Goal: Transaction & Acquisition: Purchase product/service

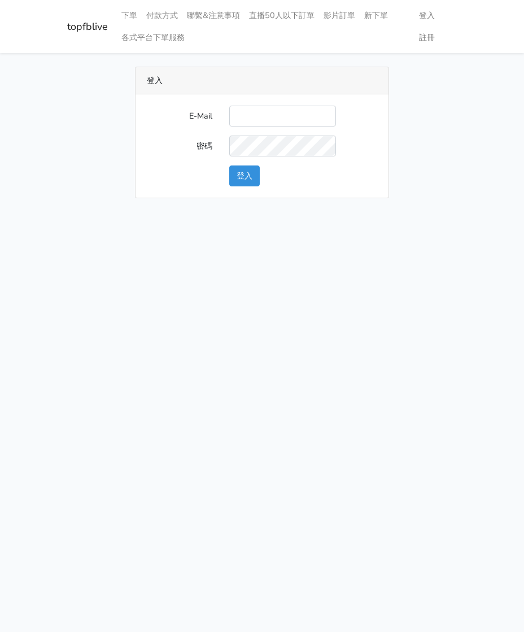
click at [274, 112] on input "E-Mail" at bounding box center [282, 116] width 107 height 21
type input "watin5408@gmail.com"
click at [246, 172] on button "登入" at bounding box center [244, 176] width 31 height 21
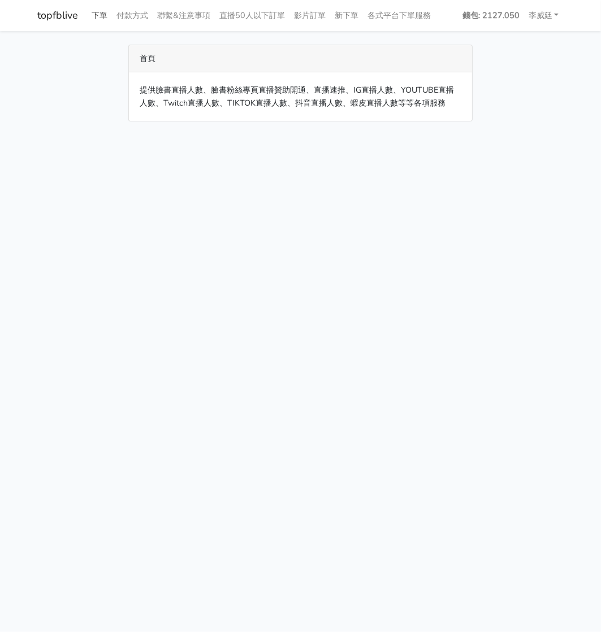
click at [105, 12] on link "下單" at bounding box center [100, 16] width 25 height 22
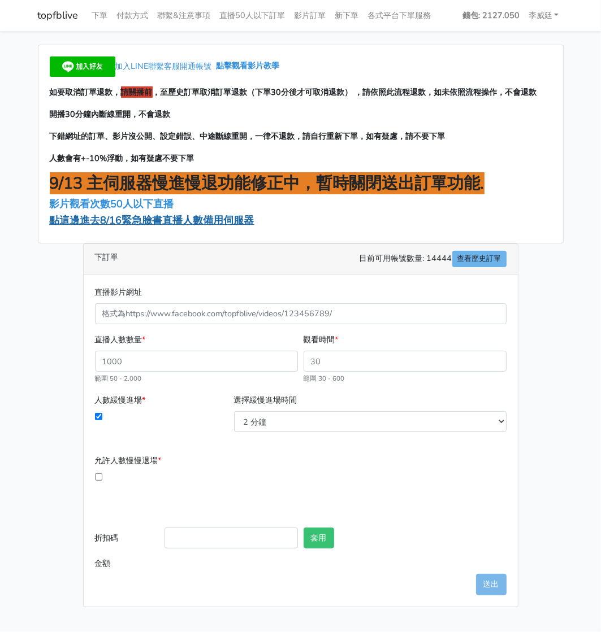
click at [134, 223] on span "點這邊進去8/16緊急臉書直播人數備用伺服器" at bounding box center [152, 221] width 205 height 14
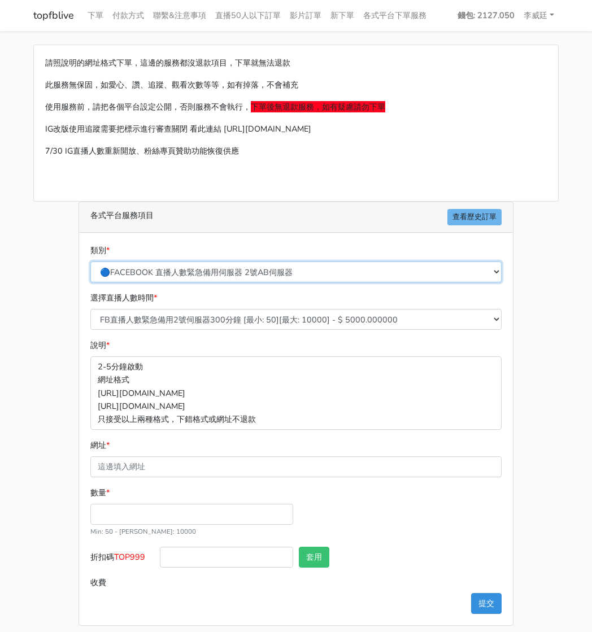
click at [245, 271] on select "🔵FACEBOOK 直播人數緊急備用伺服器 2號AB伺服器 🔵FACEBOOK 網軍專用貼文留言 安全保密 🔵FACEBOOK 直播人數緊急備用伺服器 J1 …" at bounding box center [295, 272] width 411 height 21
select select "3/26熱門平台服務台灣粉絲IG YT FB TIKTOK"
click at [94, 262] on select "🔵FACEBOOK 直播人數緊急備用伺服器 2號AB伺服器 🔵FACEBOOK 網軍專用貼文留言 安全保密 🔵FACEBOOK 直播人數緊急備用伺服器 J1 …" at bounding box center [295, 272] width 411 height 21
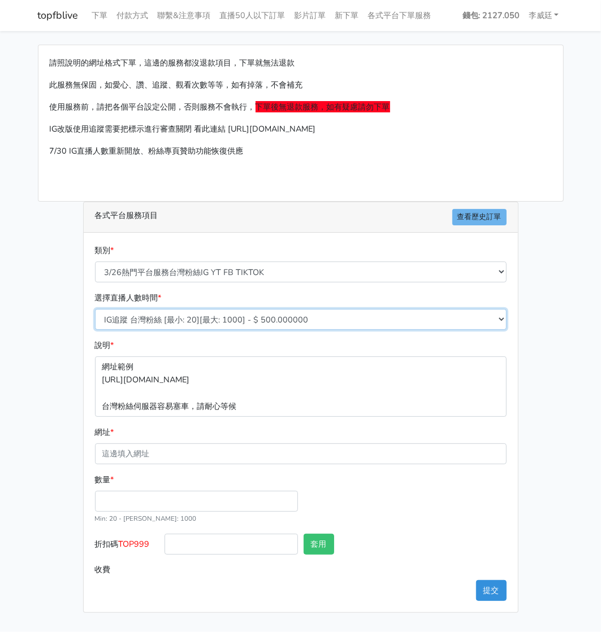
click at [240, 320] on select "IG追蹤 台灣粉絲 [最小: 20][最大: 1000] - $ 500.000000 IG愛心 台灣粉絲 [最小: 20][最大: 1000] - $ 35…" at bounding box center [300, 319] width 411 height 21
select select "669"
click at [95, 309] on select "IG追蹤 台灣粉絲 [最小: 20][最大: 1000] - $ 500.000000 IG愛心 台灣粉絲 [最小: 20][最大: 1000] - $ 35…" at bounding box center [300, 319] width 411 height 21
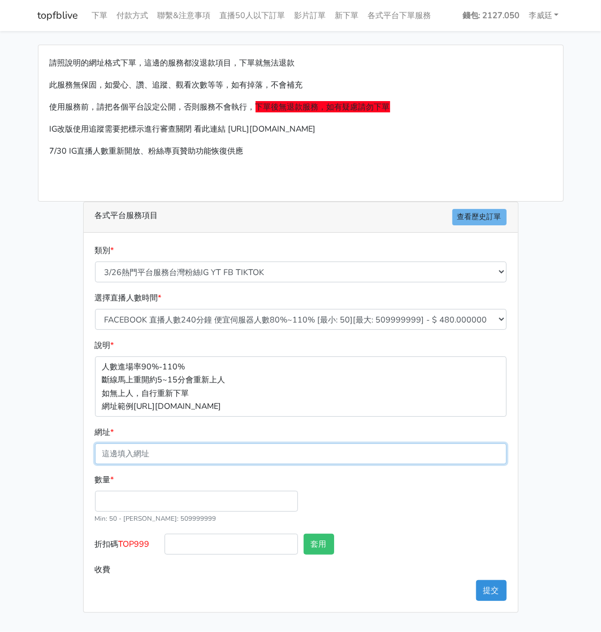
click at [168, 453] on input "網址 *" at bounding box center [300, 454] width 411 height 21
paste input "https://www.facebook.com/applestarry.shop/videos/1120965433076063"
type input "https://www.facebook.com/applestarry.shop/videos/1120965433076063"
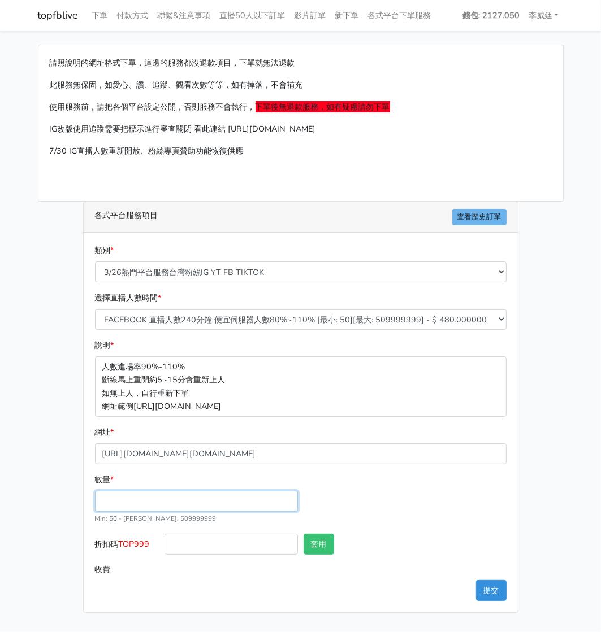
click at [146, 501] on input "數量 *" at bounding box center [196, 501] width 203 height 21
type input "200"
type input "96.000"
drag, startPoint x: 157, startPoint y: 545, endPoint x: 122, endPoint y: 544, distance: 34.5
click at [122, 544] on label "折扣碼 TOP999" at bounding box center [127, 546] width 70 height 25
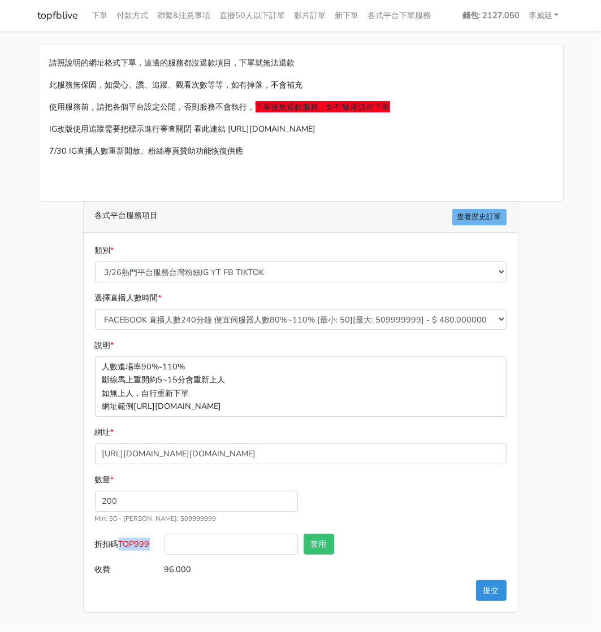
copy span "TOP999"
click at [240, 547] on input "折扣碼 TOP999" at bounding box center [230, 544] width 133 height 21
paste input "TOP999"
type input "TOP999"
click at [328, 537] on button "套用" at bounding box center [319, 544] width 31 height 21
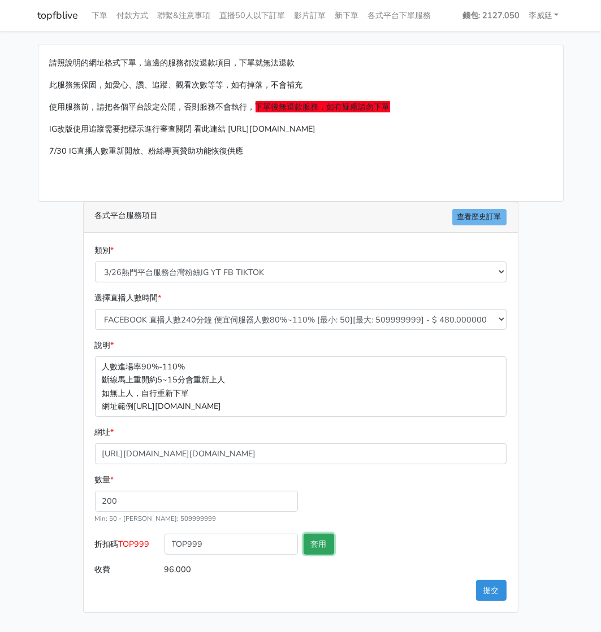
type input "套用失敗"
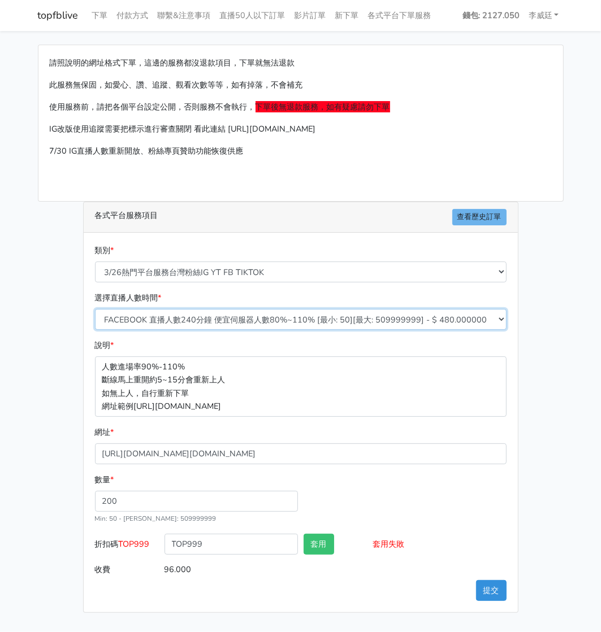
click at [302, 317] on select "IG追蹤 台灣粉絲 [最小: 20][最大: 1000] - $ 500.000000 IG愛心 台灣粉絲 [最小: 20][最大: 1000] - $ 35…" at bounding box center [300, 319] width 411 height 21
click at [95, 309] on select "IG追蹤 台灣粉絲 [最小: 20][最大: 1000] - $ 500.000000 IG愛心 台灣粉絲 [最小: 20][最大: 1000] - $ 35…" at bounding box center [300, 319] width 411 height 21
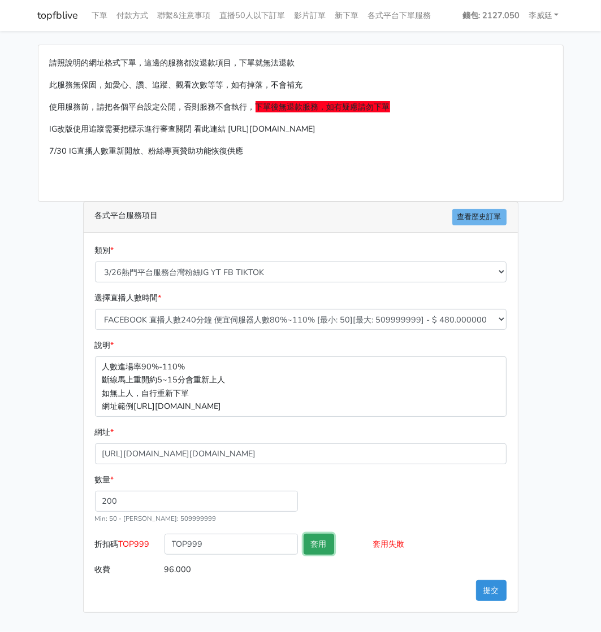
click at [329, 544] on button "套用" at bounding box center [319, 544] width 31 height 21
click at [484, 590] on button "提交" at bounding box center [491, 590] width 31 height 21
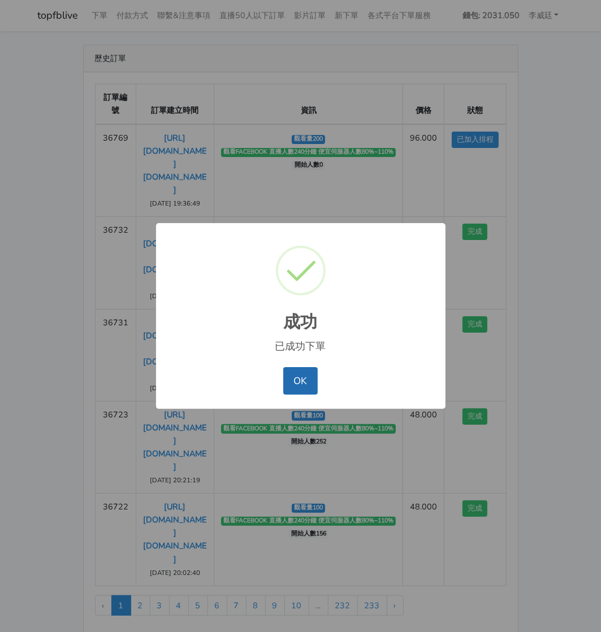
click at [303, 384] on button "OK" at bounding box center [300, 380] width 34 height 27
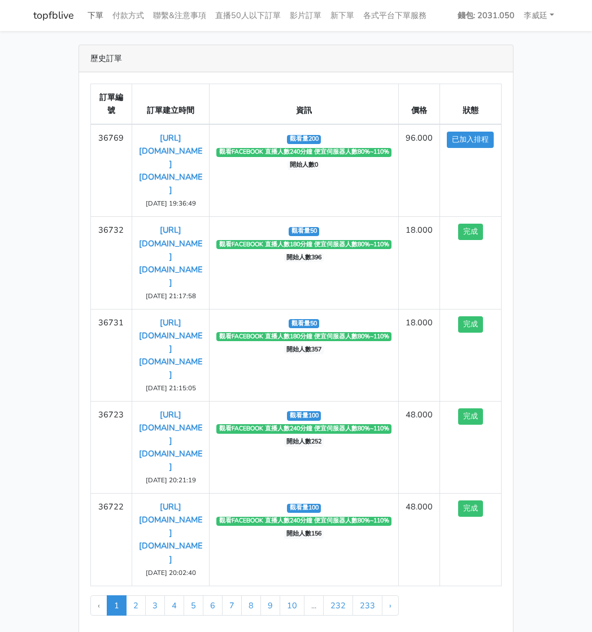
click at [98, 19] on link "下單" at bounding box center [95, 16] width 25 height 22
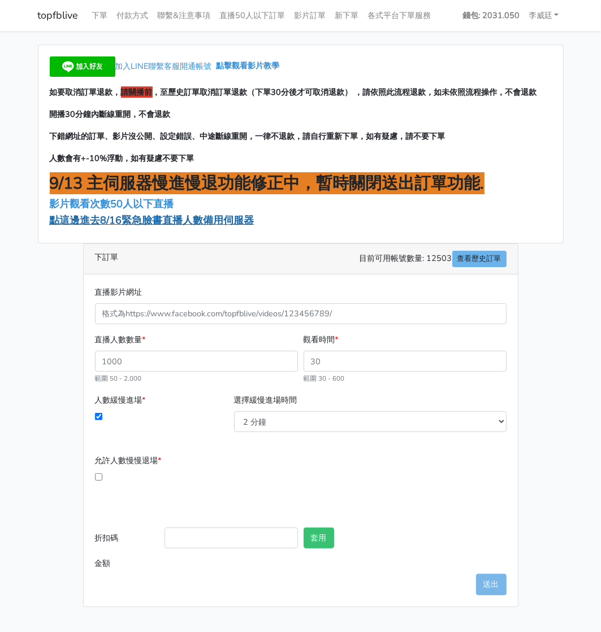
click at [151, 220] on span "點這邊進去8/16緊急臉書直播人數備用伺服器" at bounding box center [152, 221] width 205 height 14
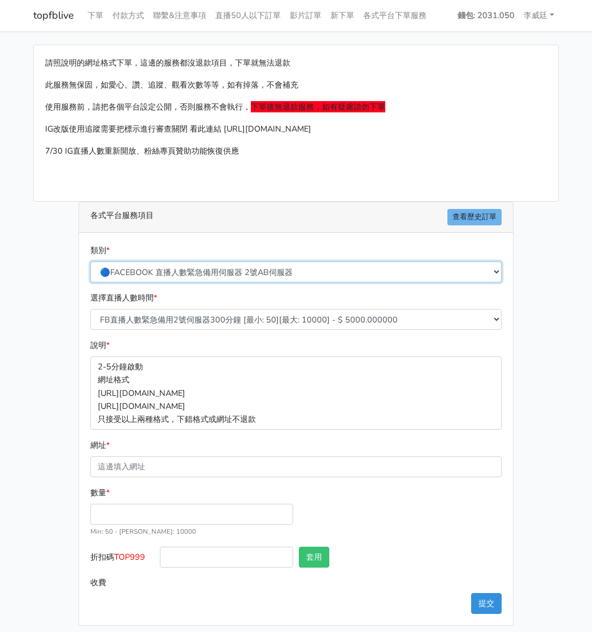
click at [232, 267] on select "🔵FACEBOOK 直播人數緊急備用伺服器 2號AB伺服器 🔵FACEBOOK 網軍專用貼文留言 安全保密 🔵FACEBOOK 直播人數緊急備用伺服器 J1 …" at bounding box center [295, 272] width 411 height 21
select select "3/26熱門平台服務台灣粉絲IG YT FB TIKTOK"
click at [94, 262] on select "🔵FACEBOOK 直播人數緊急備用伺服器 2號AB伺服器 🔵FACEBOOK 網軍專用貼文留言 安全保密 🔵FACEBOOK 直播人數緊急備用伺服器 J1 …" at bounding box center [295, 272] width 411 height 21
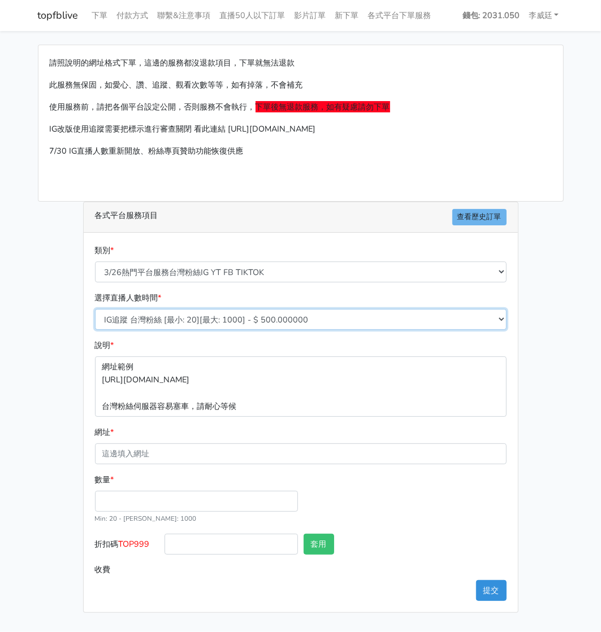
click at [203, 319] on select "IG追蹤 台灣粉絲 [最小: 20][最大: 1000] - $ 500.000000 IG愛心 台灣粉絲 [最小: 20][最大: 1000] - $ 35…" at bounding box center [300, 319] width 411 height 21
select select "669"
click at [95, 309] on select "IG追蹤 台灣粉絲 [最小: 20][最大: 1000] - $ 500.000000 IG愛心 台灣粉絲 [最小: 20][最大: 1000] - $ 35…" at bounding box center [300, 319] width 411 height 21
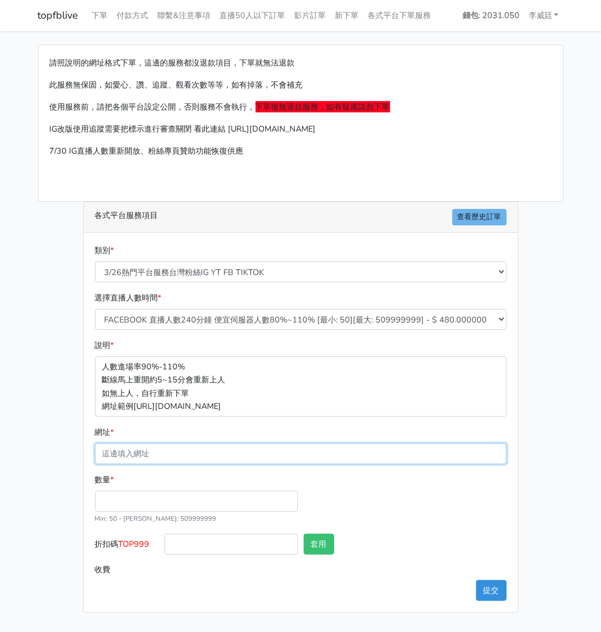
click at [168, 449] on input "網址 *" at bounding box center [300, 454] width 411 height 21
paste input "[URL][DOMAIN_NAME][DOMAIN_NAME]"
type input "[URL][DOMAIN_NAME][DOMAIN_NAME]"
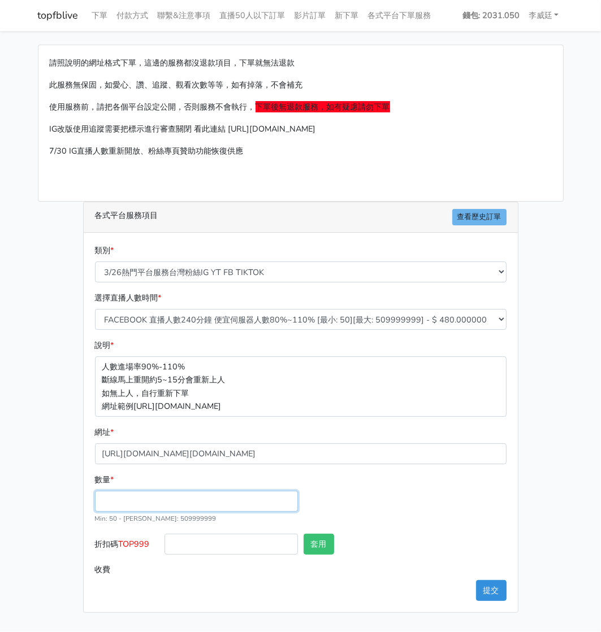
click at [135, 499] on input "數量 *" at bounding box center [196, 501] width 203 height 21
type input "200"
type input "96.000"
drag, startPoint x: 153, startPoint y: 546, endPoint x: 122, endPoint y: 543, distance: 31.2
click at [122, 543] on label "折扣碼 TOP999" at bounding box center [127, 546] width 70 height 25
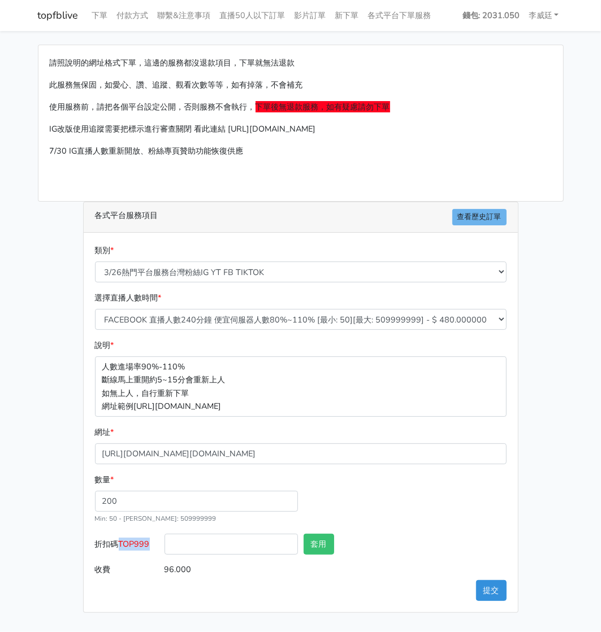
copy span "TOP999"
click at [219, 547] on input "折扣碼 TOP999" at bounding box center [230, 544] width 133 height 21
paste input "TOP999"
type input "TOP999"
click at [330, 539] on button "套用" at bounding box center [319, 544] width 31 height 21
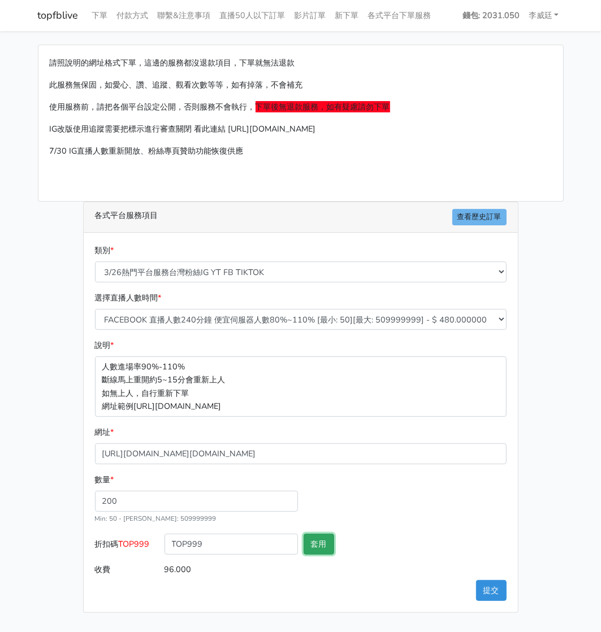
type input "套用失敗"
click at [489, 587] on button "提交" at bounding box center [491, 590] width 31 height 21
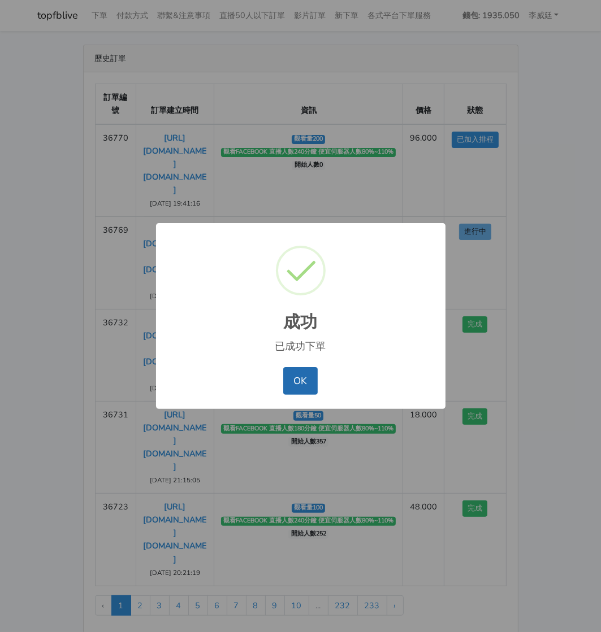
click at [314, 392] on button "OK" at bounding box center [300, 380] width 34 height 27
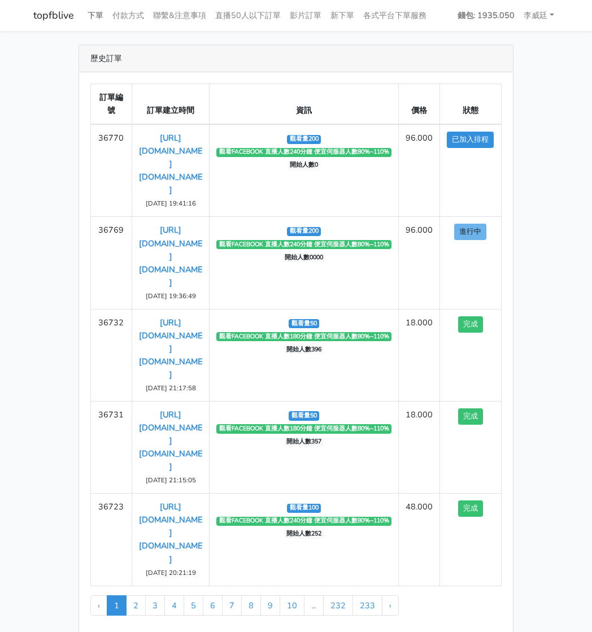
click at [95, 12] on link "下單" at bounding box center [95, 16] width 25 height 22
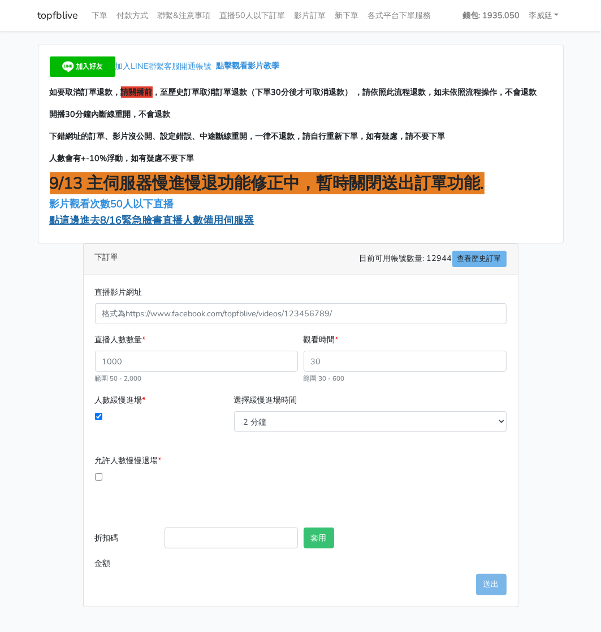
click at [114, 220] on span "點這邊進去8/16緊急臉書直播人數備用伺服器" at bounding box center [152, 221] width 205 height 14
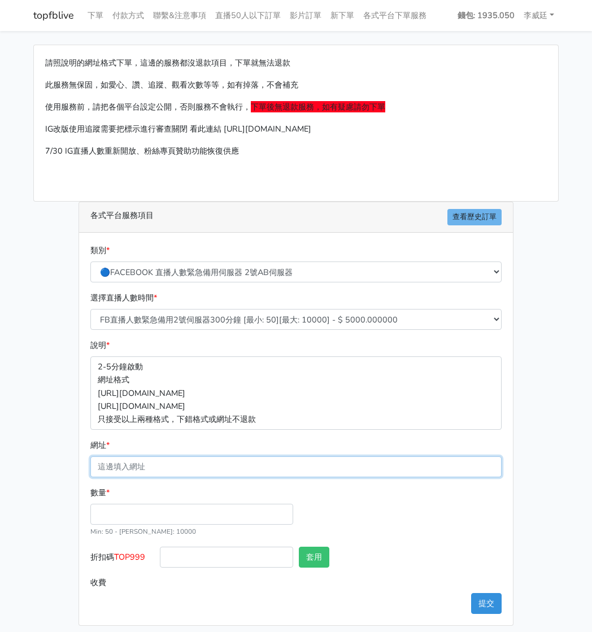
click at [144, 465] on input "網址 *" at bounding box center [295, 467] width 411 height 21
paste input "[URL][DOMAIN_NAME][DOMAIN_NAME]"
type input "[URL][DOMAIN_NAME][DOMAIN_NAME]"
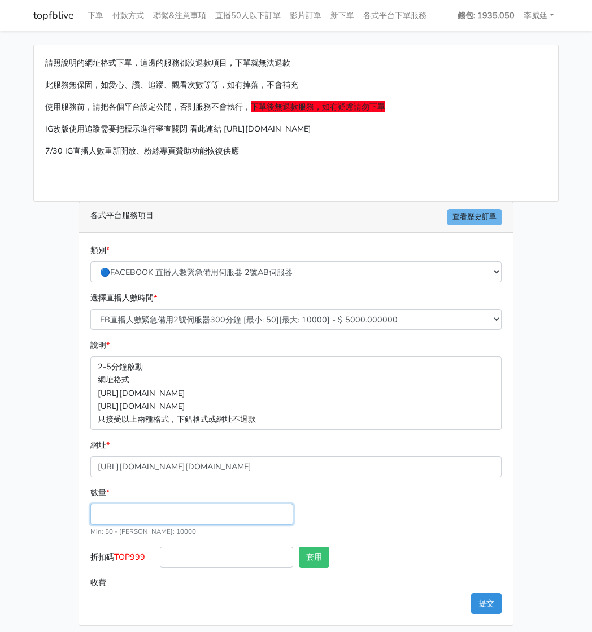
click at [113, 510] on input "數量 *" at bounding box center [191, 514] width 203 height 21
type input "100"
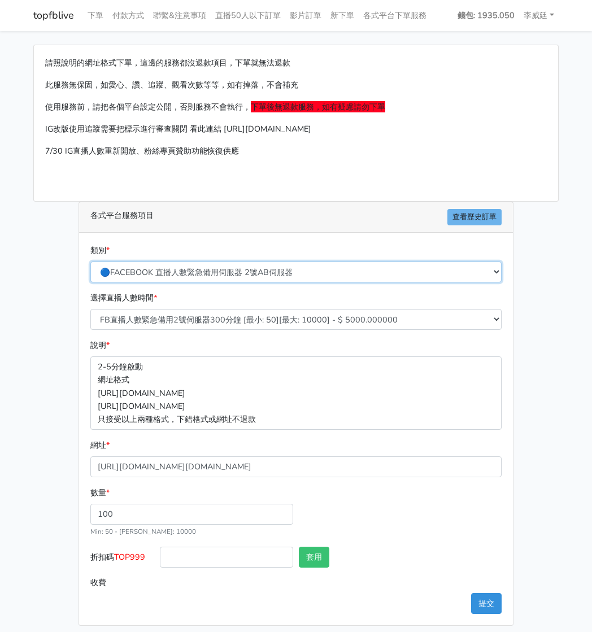
type input "500.000"
click at [245, 268] on select "🔵FACEBOOK 直播人數緊急備用伺服器 2號AB伺服器 🔵FACEBOOK 網軍專用貼文留言 安全保密 🔵FACEBOOK 直播人數緊急備用伺服器 J1 …" at bounding box center [295, 272] width 411 height 21
select select "3/26熱門平台服務台灣粉絲IG YT FB TIKTOK"
click at [94, 262] on select "🔵FACEBOOK 直播人數緊急備用伺服器 2號AB伺服器 🔵FACEBOOK 網軍專用貼文留言 安全保密 🔵FACEBOOK 直播人數緊急備用伺服器 J1 …" at bounding box center [295, 272] width 411 height 21
type input "50.000"
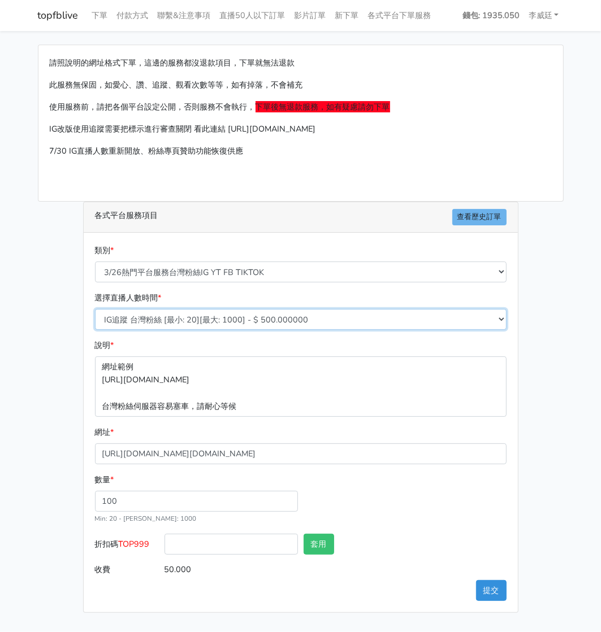
click at [203, 317] on select "IG追蹤 台灣粉絲 [最小: 20][最大: 1000] - $ 500.000000 IG愛心 台灣粉絲 [最小: 20][最大: 1000] - $ 35…" at bounding box center [300, 319] width 411 height 21
select select "667"
click at [95, 309] on select "IG追蹤 台灣粉絲 [最小: 20][最大: 1000] - $ 500.000000 IG愛心 台灣粉絲 [最小: 20][最大: 1000] - $ 35…" at bounding box center [300, 319] width 411 height 21
type input "36.000"
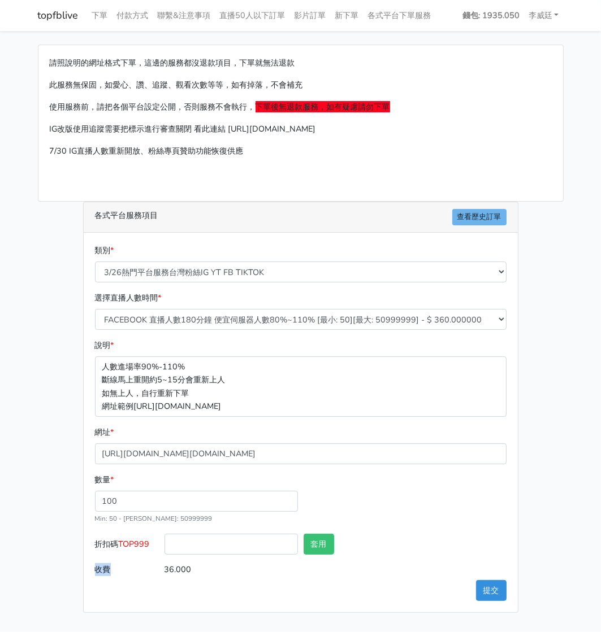
drag, startPoint x: 153, startPoint y: 542, endPoint x: 127, endPoint y: 571, distance: 39.2
click at [127, 571] on form "類別 * 🔵FACEBOOK 直播人數緊急備用伺服器 2號AB伺服器 🔵FACEBOOK 網軍專用貼文留言 安全保密 🔵FACEBOOK 直播人數緊急備用伺服…" at bounding box center [300, 412] width 411 height 336
click at [488, 590] on button "提交" at bounding box center [491, 590] width 31 height 21
